Goal: Task Accomplishment & Management: Manage account settings

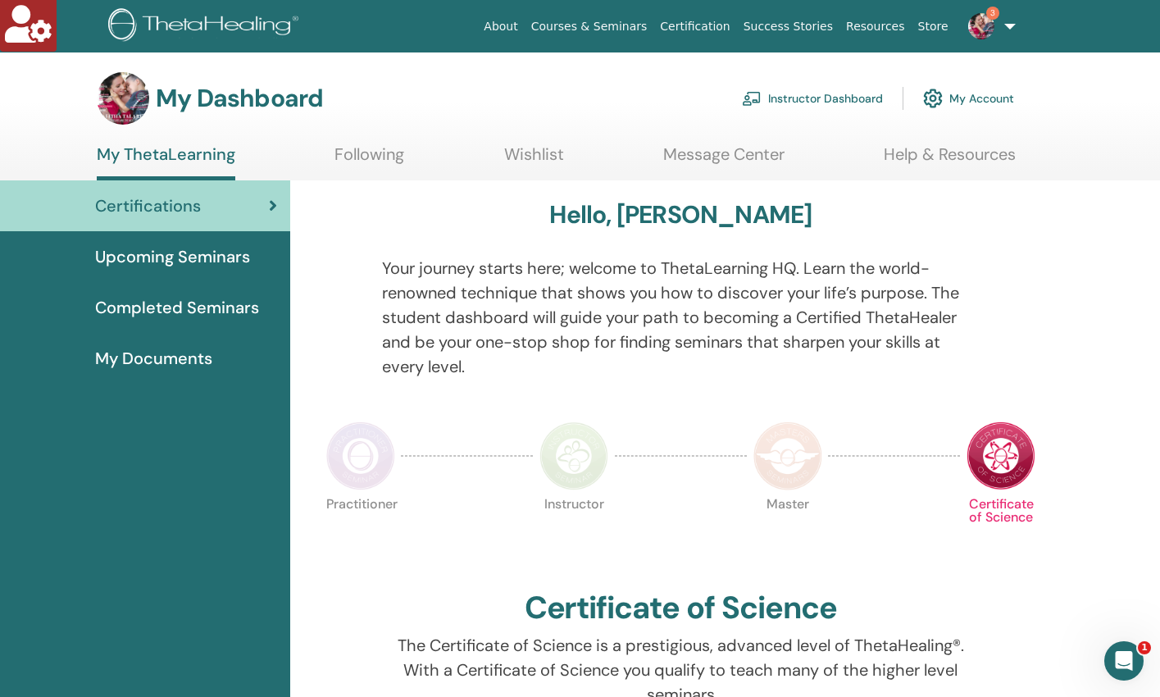
click at [823, 93] on link "Instructor Dashboard" at bounding box center [812, 98] width 141 height 36
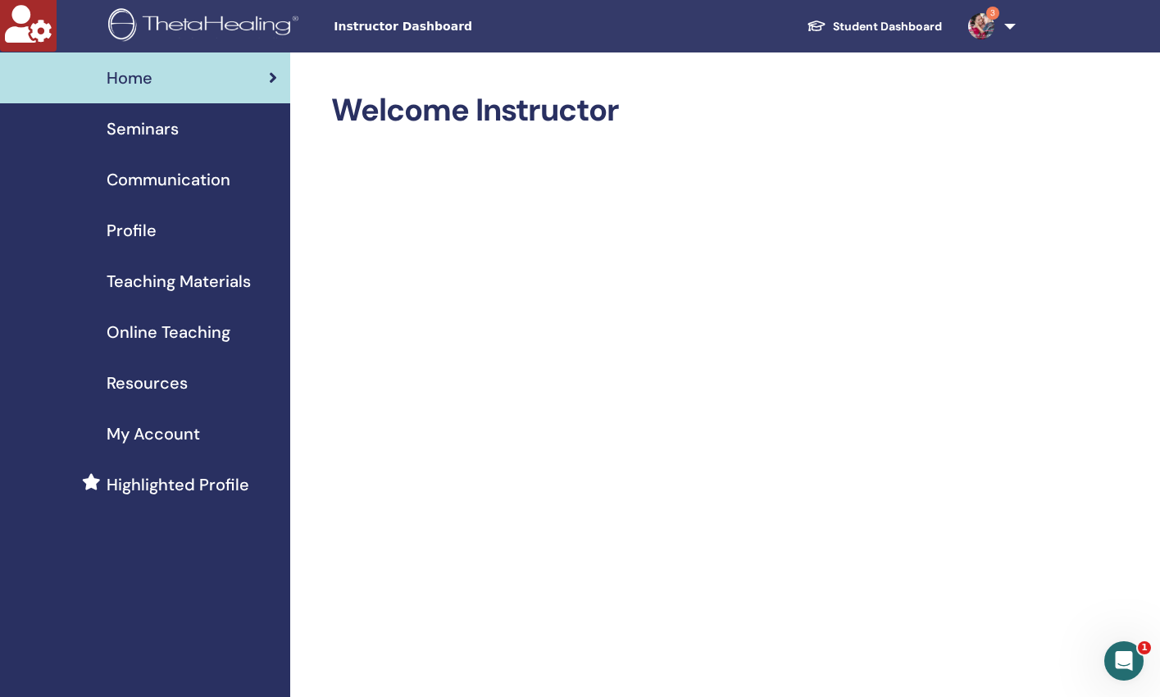
click at [156, 133] on span "Seminars" at bounding box center [143, 128] width 72 height 25
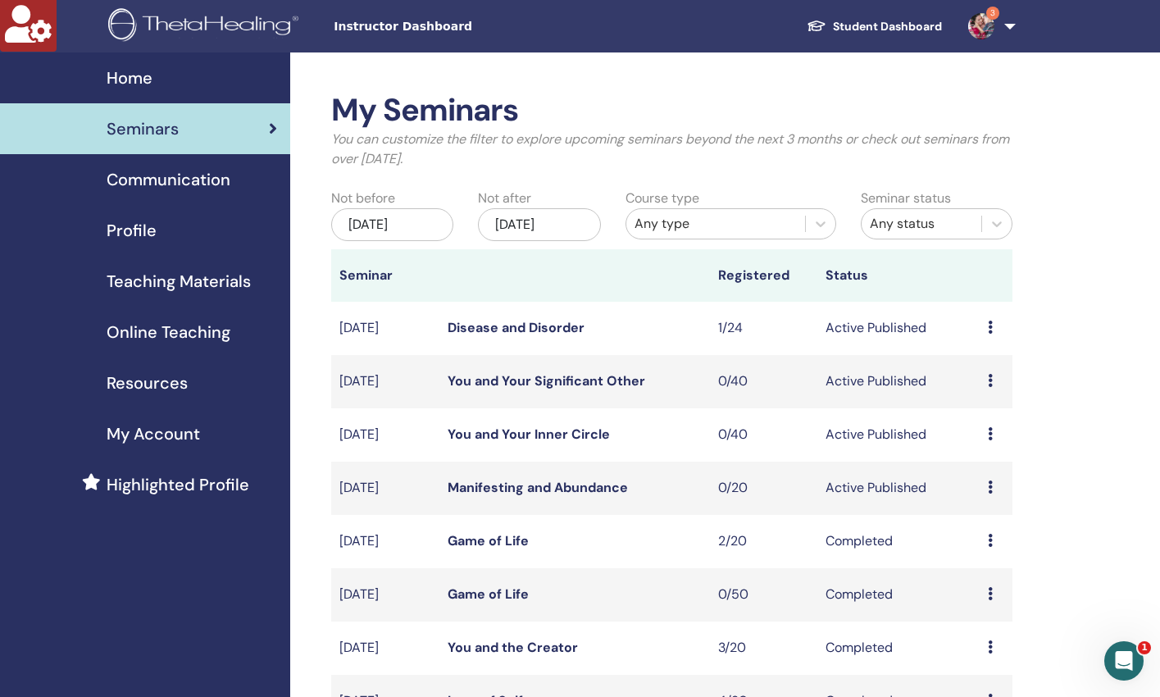
click at [527, 325] on link "Disease and Disorder" at bounding box center [516, 327] width 137 height 17
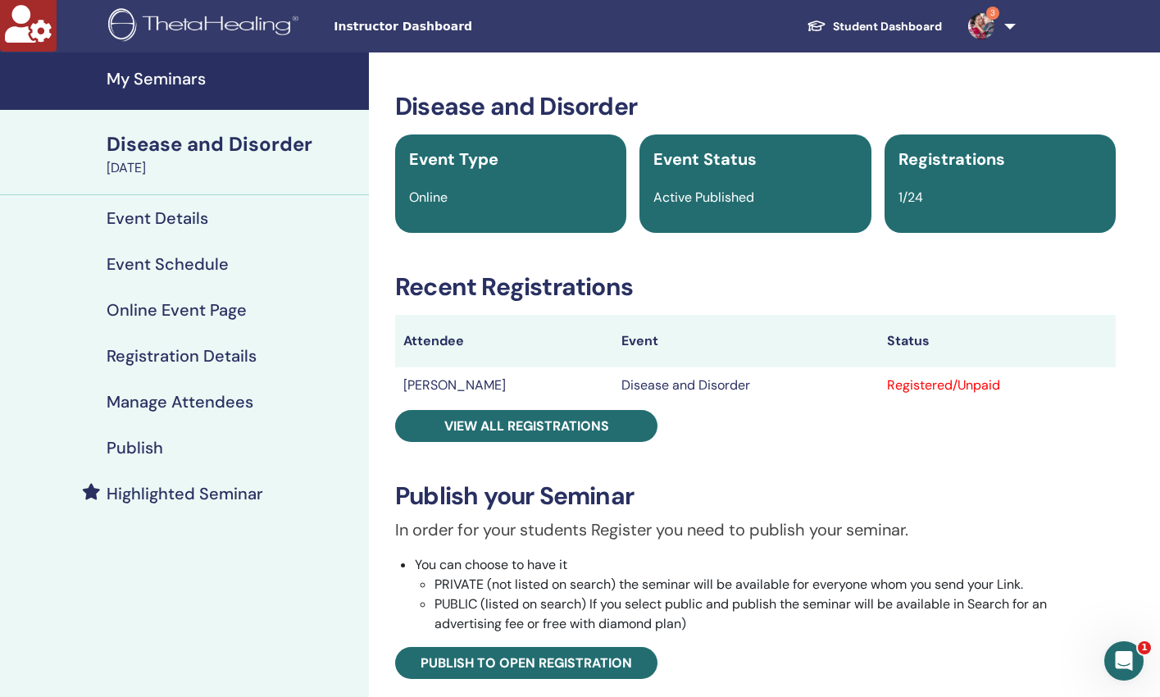
click at [129, 219] on h4 "Event Details" at bounding box center [158, 218] width 102 height 20
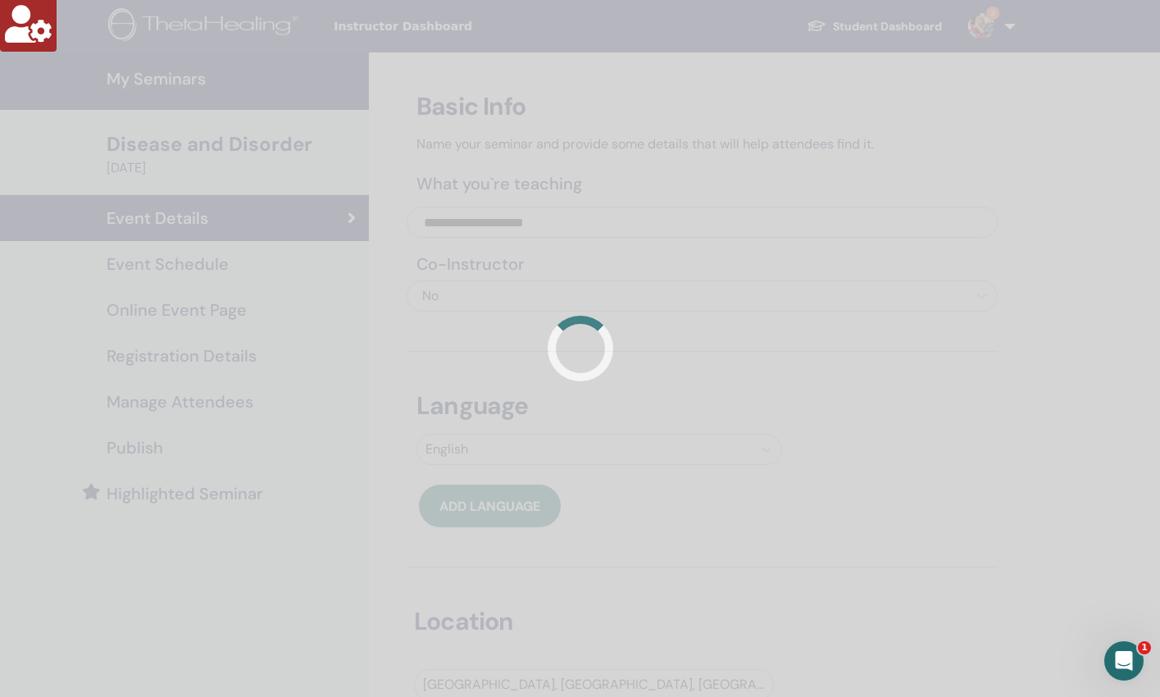
click at [158, 267] on div at bounding box center [580, 348] width 1160 height 697
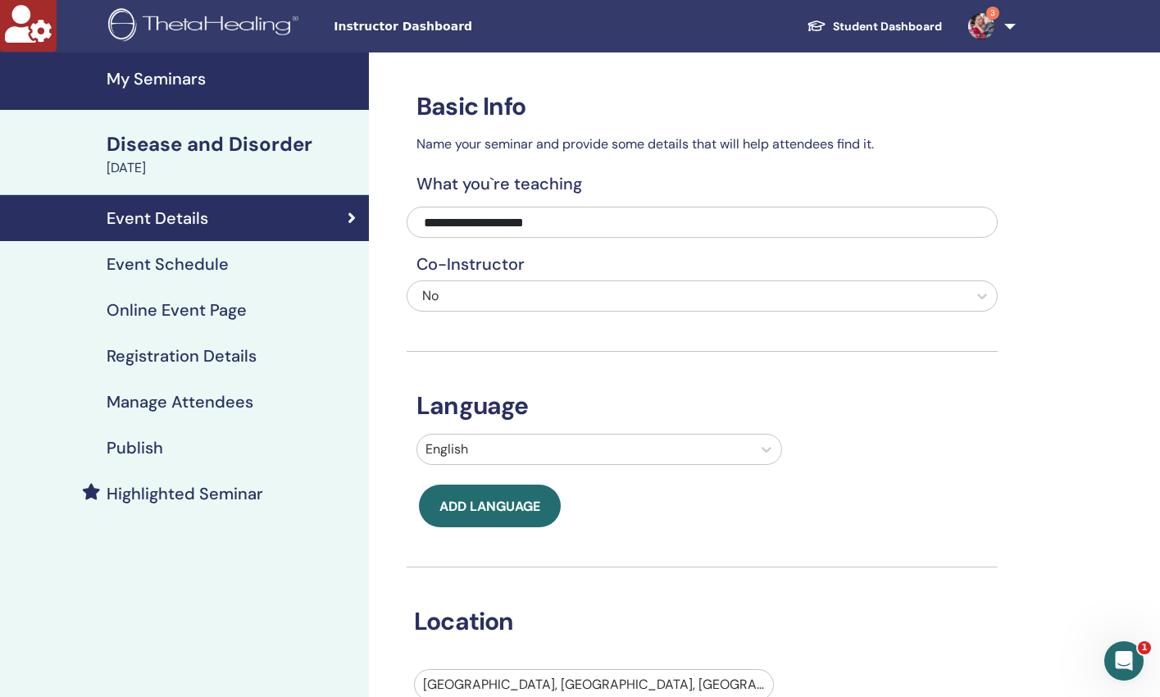
click at [153, 267] on h4 "Event Schedule" at bounding box center [168, 264] width 122 height 20
